Goal: Transaction & Acquisition: Purchase product/service

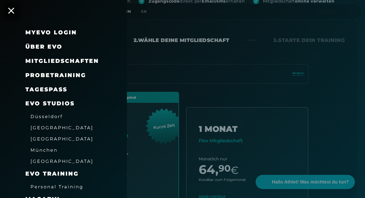
click at [52, 77] on span "Probetraining" at bounding box center [55, 75] width 61 height 7
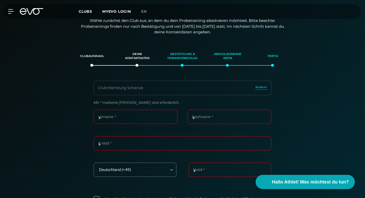
scroll to position [87, 0]
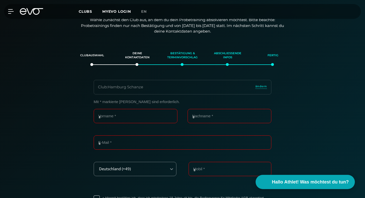
click at [7, 16] on div "MyEVO Login Über EVO Mitgliedschaften Probetraining TAGESPASS EVO Studios Düsse…" at bounding box center [182, 11] width 363 height 15
click at [13, 10] on icon at bounding box center [11, 11] width 7 height 5
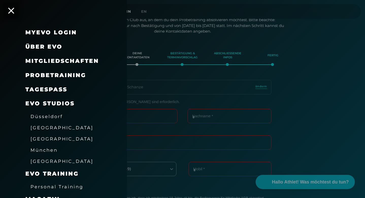
click at [57, 59] on span "Mitgliedschaften" at bounding box center [62, 60] width 74 height 7
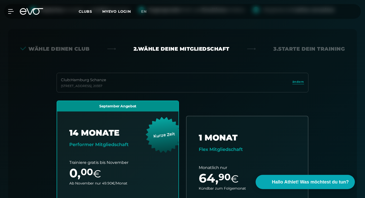
scroll to position [112, 0]
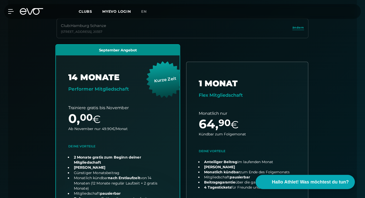
scroll to position [159, 0]
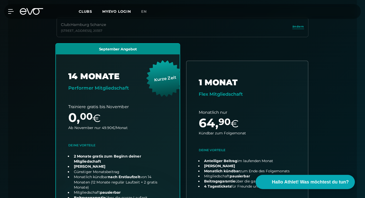
click at [97, 79] on link "choose plan" at bounding box center [118, 148] width 124 height 210
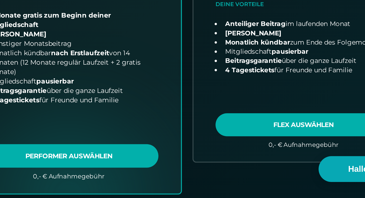
scroll to position [220, 0]
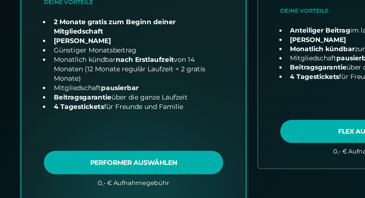
click at [103, 152] on link "choose plan" at bounding box center [118, 88] width 124 height 210
